Goal: Task Accomplishment & Management: Complete application form

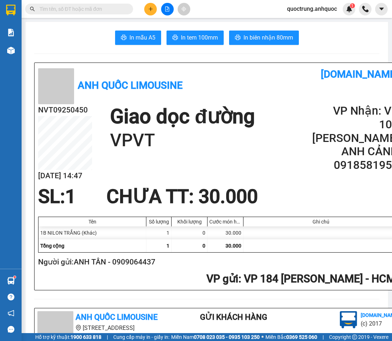
click at [146, 11] on button at bounding box center [150, 9] width 13 height 13
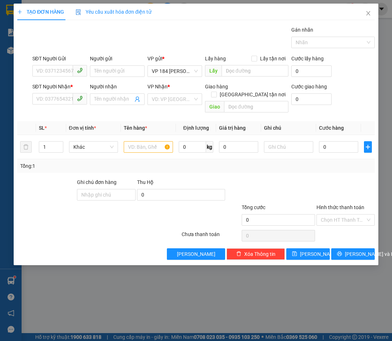
click at [58, 80] on form "SĐT Người Gửi VD: 0371234567 Người gửi Tên người gửi VP gửi * VP 184 [PERSON_NA…" at bounding box center [195, 85] width 357 height 61
click at [52, 73] on input "SĐT Người Gửi" at bounding box center [52, 71] width 41 height 12
type input "0386856165"
click at [140, 75] on input "Người gửi" at bounding box center [117, 71] width 55 height 12
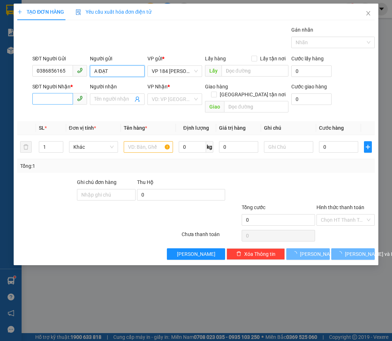
type input "A ĐẠT"
click at [46, 100] on input "SĐT Người Nhận *" at bounding box center [52, 99] width 41 height 12
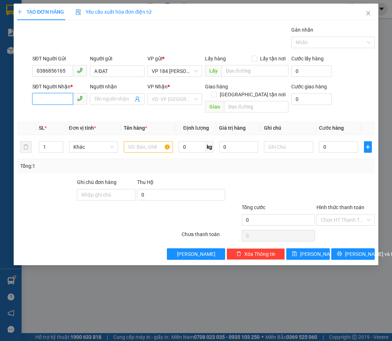
click at [47, 100] on input "SĐT Người Nhận *" at bounding box center [52, 99] width 41 height 12
click at [98, 102] on input "Người nhận" at bounding box center [113, 99] width 39 height 8
click at [75, 98] on span at bounding box center [80, 99] width 14 height 12
type input "CÔ VÂN"
type input "0935679627"
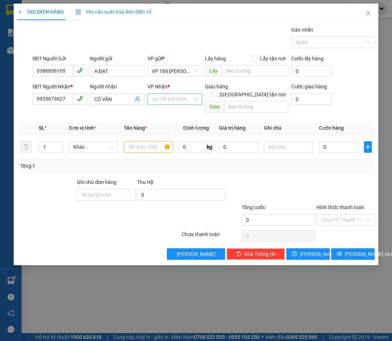
click at [189, 99] on input "search" at bounding box center [172, 99] width 41 height 11
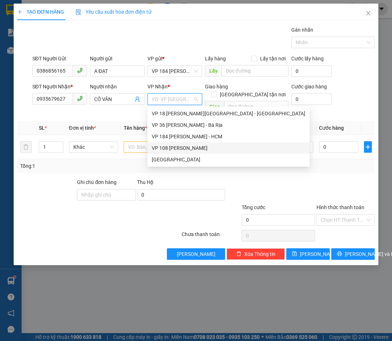
click at [176, 148] on div "VP 108 [PERSON_NAME]" at bounding box center [228, 148] width 153 height 8
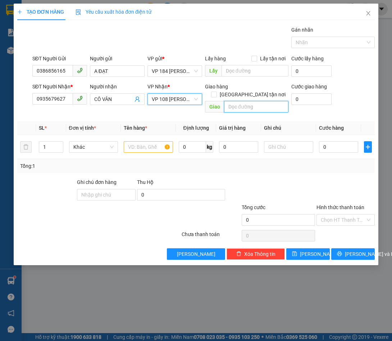
click at [235, 101] on input "text" at bounding box center [256, 107] width 64 height 12
drag, startPoint x: 242, startPoint y: 98, endPoint x: 190, endPoint y: 100, distance: 51.4
click at [193, 100] on div "SĐT Người Nhận * 0935679627 Người nhận CÔ VÂN VP Nhận * VP 108 [PERSON_NAME] Tà…" at bounding box center [203, 99] width 345 height 33
click at [184, 101] on span "VP 108 [PERSON_NAME]" at bounding box center [175, 99] width 46 height 11
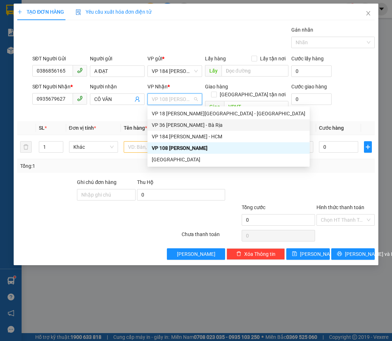
click at [171, 125] on div "VP 36 [PERSON_NAME] - Bà Rịa" at bounding box center [228, 125] width 153 height 8
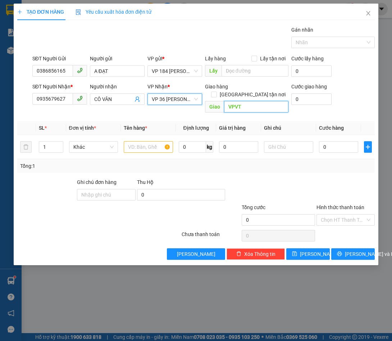
click at [257, 101] on input "VPVT" at bounding box center [256, 107] width 64 height 12
type input "VPBR"
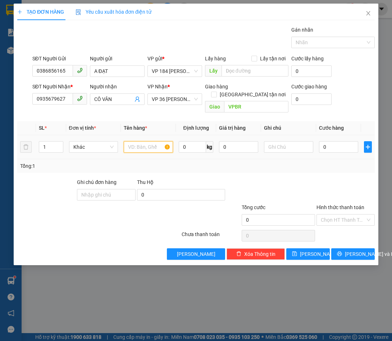
click at [140, 141] on input "text" at bounding box center [148, 147] width 49 height 12
type input "1 BAO TRẮNG"
click at [347, 141] on input "0" at bounding box center [338, 147] width 39 height 12
type input "2"
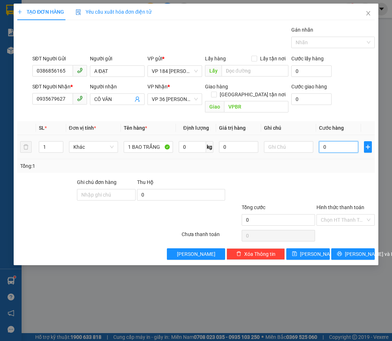
type input "2"
type input "20"
type input "200"
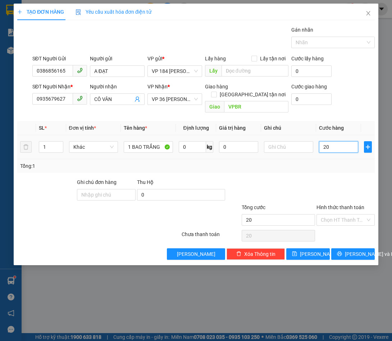
type input "200"
type input "2.000"
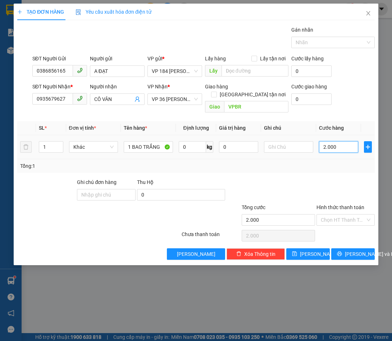
type input "20.000"
click at [335, 215] on input "Hình thức thanh toán" at bounding box center [343, 220] width 45 height 11
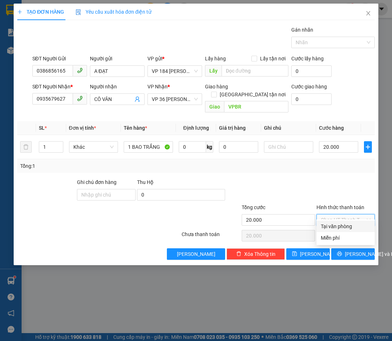
click at [331, 229] on div "Tại văn phòng" at bounding box center [346, 226] width 50 height 8
type input "0"
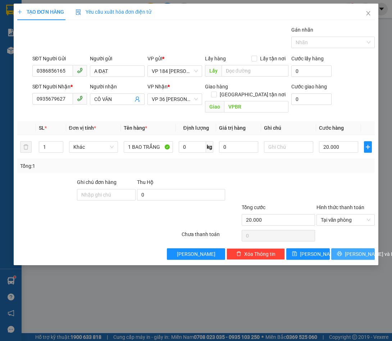
click at [339, 251] on icon "printer" at bounding box center [339, 253] width 5 height 5
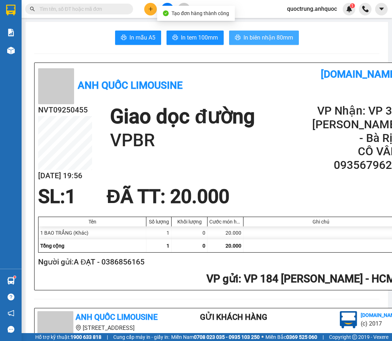
click at [247, 35] on span "In biên nhận 80mm" at bounding box center [268, 37] width 50 height 9
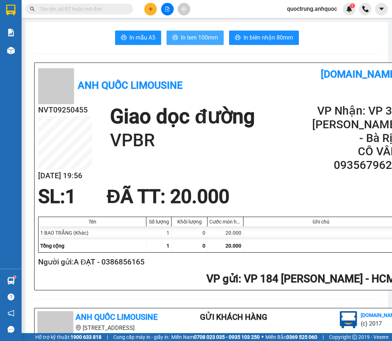
click at [181, 37] on span "In tem 100mm" at bounding box center [199, 37] width 37 height 9
